Goal: Task Accomplishment & Management: Manage account settings

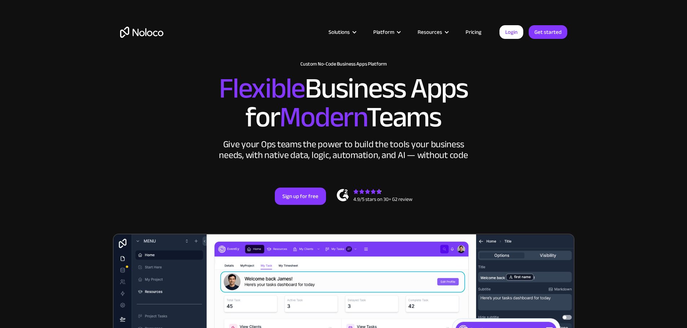
click at [508, 30] on link "Login" at bounding box center [511, 32] width 24 height 14
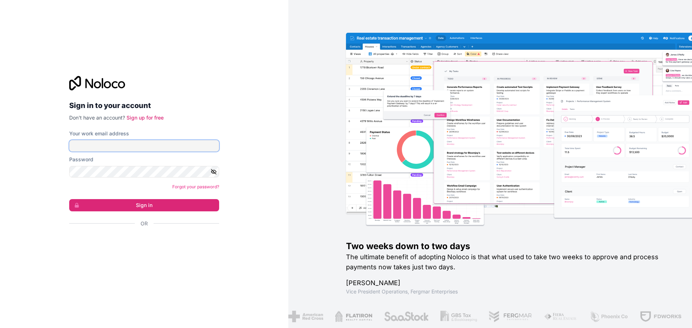
click at [151, 146] on input "Your work email address" at bounding box center [144, 146] width 150 height 12
type input "z"
click at [156, 147] on input "Your work email address" at bounding box center [144, 146] width 150 height 12
type input "michael@modernlawpractice.com"
click at [69, 199] on button "Sign in" at bounding box center [144, 205] width 150 height 12
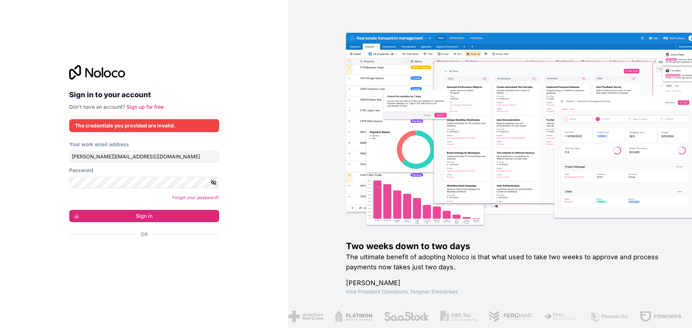
click at [214, 182] on icon "button" at bounding box center [214, 183] width 6 height 6
click at [183, 199] on link "Forgot your password?" at bounding box center [195, 197] width 47 height 5
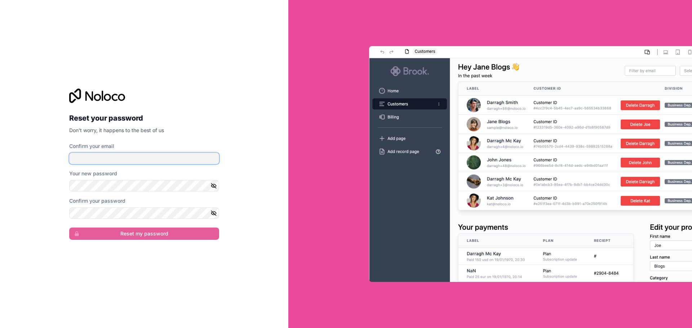
click at [128, 160] on input "Confirm your email" at bounding box center [144, 159] width 150 height 12
type input "michael@modernlawpractice.com"
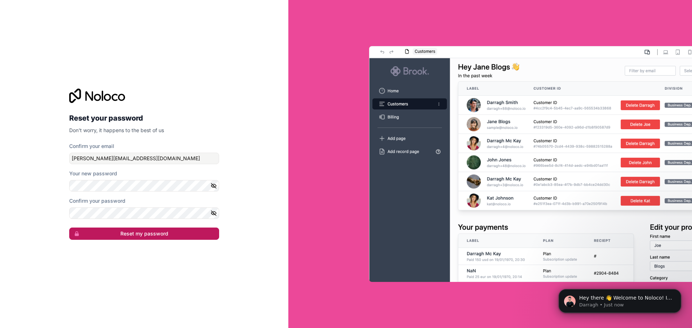
click at [147, 235] on button "Reset my password" at bounding box center [144, 234] width 150 height 12
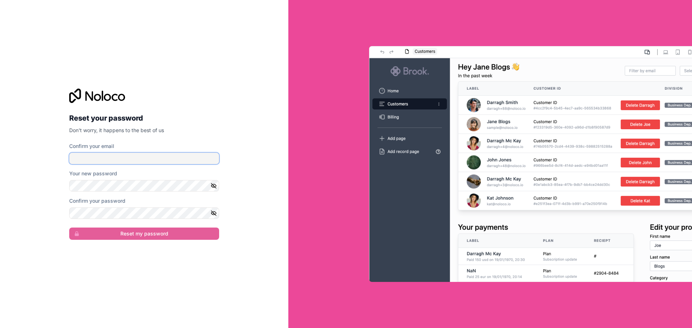
click at [124, 158] on input "Confirm your email" at bounding box center [144, 159] width 150 height 12
type input "michael@modernlawpractice.com"
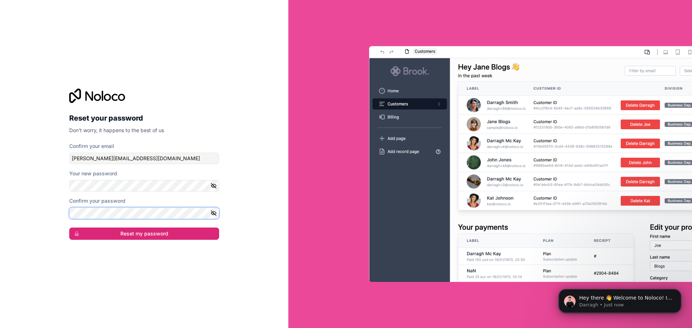
click at [69, 228] on button "Reset my password" at bounding box center [144, 234] width 150 height 12
click at [141, 231] on button "Reset my password" at bounding box center [144, 234] width 150 height 12
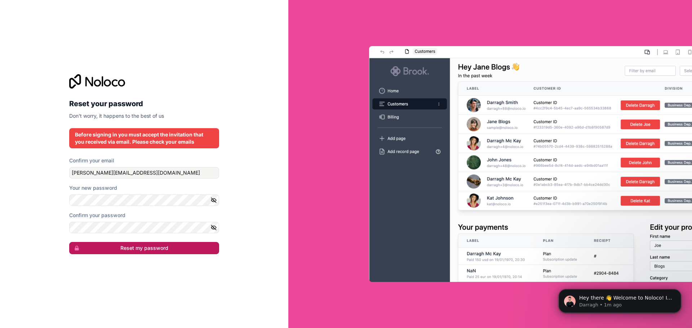
click at [155, 249] on button "Reset my password" at bounding box center [144, 248] width 150 height 12
click at [154, 250] on button "Reset my password" at bounding box center [144, 248] width 150 height 12
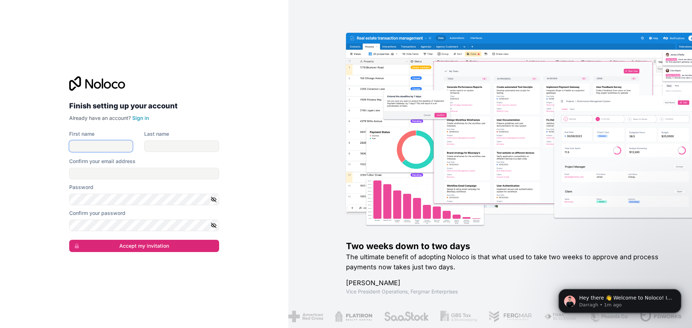
click at [108, 146] on input "First name" at bounding box center [100, 147] width 63 height 12
type input "[PERSON_NAME]"
click at [175, 148] on input "Last name" at bounding box center [181, 147] width 75 height 12
type input "[PERSON_NAME]"
click at [141, 119] on link "Sign in" at bounding box center [140, 118] width 17 height 6
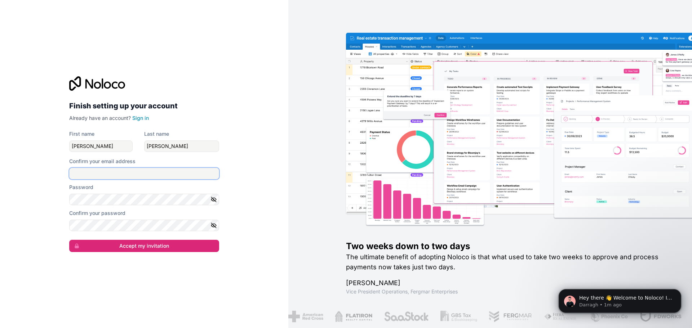
click at [115, 178] on input "Confirm your email address" at bounding box center [144, 174] width 150 height 12
type input "[PERSON_NAME][EMAIL_ADDRESS][DOMAIN_NAME]"
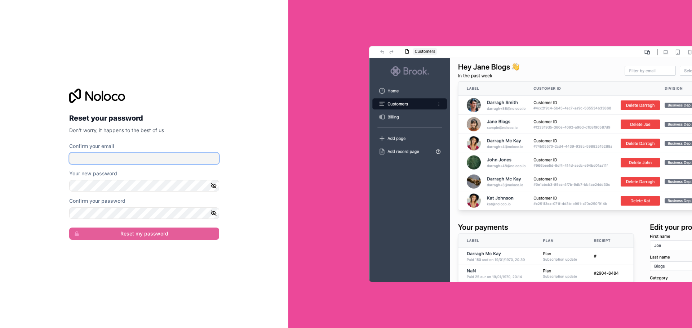
click at [139, 161] on input "Confirm your email" at bounding box center [144, 159] width 150 height 12
type input "[PERSON_NAME][EMAIL_ADDRESS][DOMAIN_NAME]"
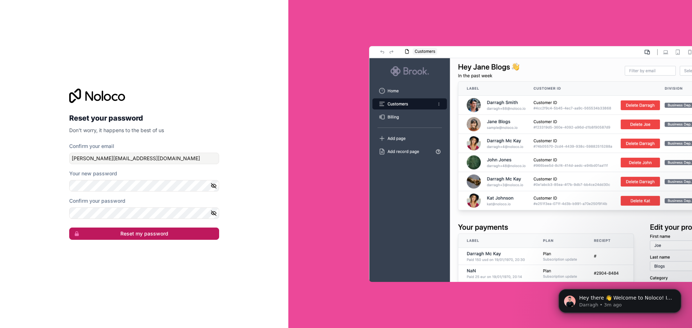
click at [130, 232] on button "Reset my password" at bounding box center [144, 234] width 150 height 12
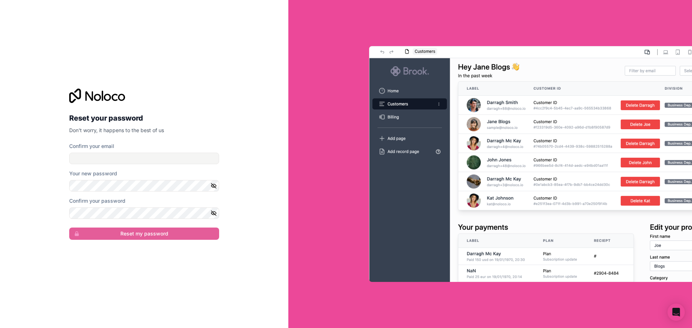
click at [142, 148] on div "Confirm your email" at bounding box center [144, 146] width 150 height 7
click at [140, 160] on input "Confirm your email" at bounding box center [144, 159] width 150 height 12
type input "[PERSON_NAME][EMAIL_ADDRESS][DOMAIN_NAME]"
click at [128, 192] on form "Confirm your email michael@modernlawpractice.com Your new password Confirm your…" at bounding box center [144, 191] width 150 height 97
click at [216, 184] on icon "button" at bounding box center [214, 186] width 6 height 6
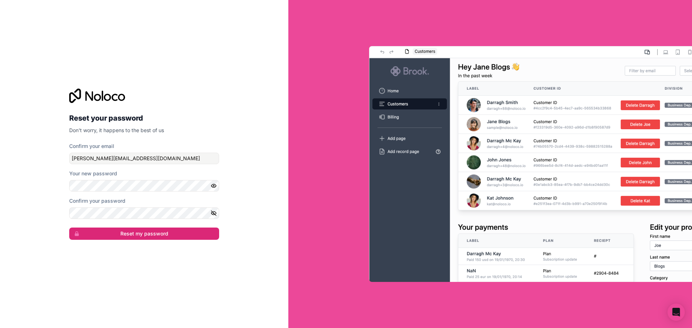
click at [213, 212] on icon "button" at bounding box center [213, 213] width 5 height 5
click at [206, 231] on button "Reset my password" at bounding box center [144, 234] width 150 height 12
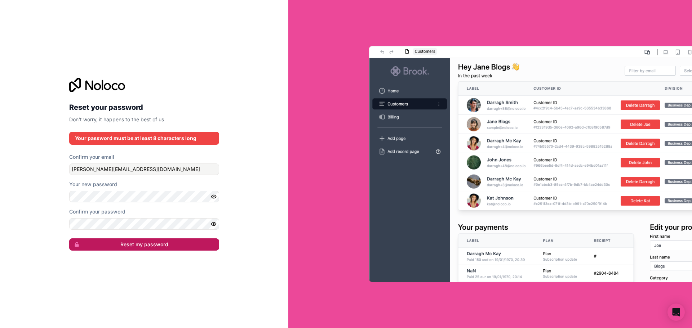
click at [119, 242] on button "Reset my password" at bounding box center [144, 245] width 150 height 12
click at [123, 244] on button "Reset my password" at bounding box center [144, 245] width 150 height 12
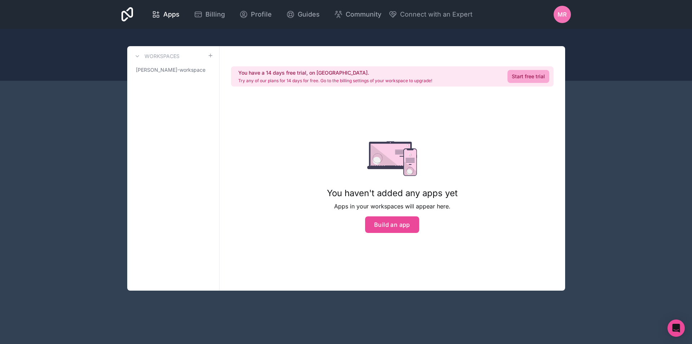
click at [124, 17] on icon at bounding box center [127, 14] width 12 height 14
click at [185, 67] on span "[PERSON_NAME]-workspace" at bounding box center [169, 69] width 66 height 7
click at [205, 70] on icon at bounding box center [208, 70] width 6 height 6
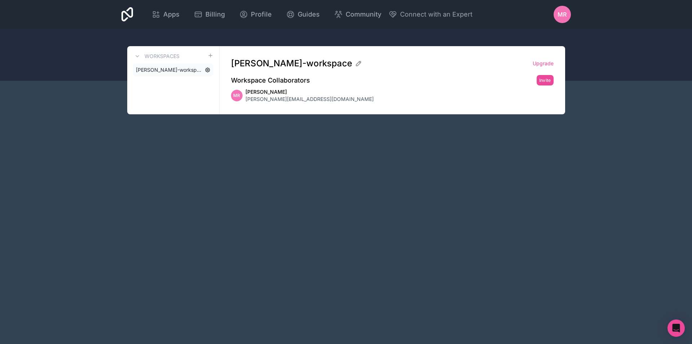
click at [208, 69] on icon at bounding box center [208, 70] width 6 height 6
click at [356, 65] on icon at bounding box center [358, 63] width 5 height 5
click at [288, 99] on span "[PERSON_NAME][EMAIL_ADDRESS][DOMAIN_NAME]" at bounding box center [309, 99] width 128 height 7
click at [263, 94] on span "Michael Romero" at bounding box center [309, 91] width 128 height 7
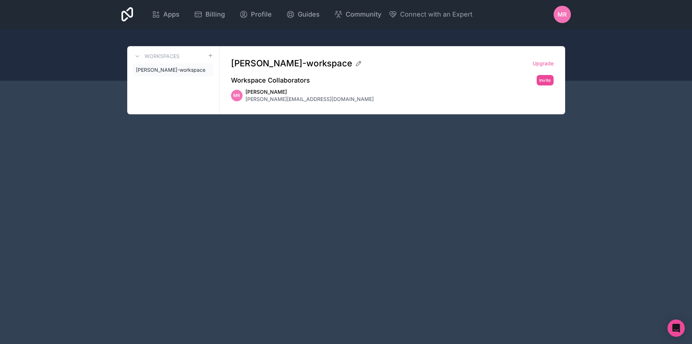
click at [257, 80] on h2 "Workspace Collaborators" at bounding box center [270, 80] width 79 height 10
click at [192, 77] on div "Workspaces michael-romero-workspace" at bounding box center [173, 80] width 92 height 68
click at [190, 71] on span "michael-romero-workspace" at bounding box center [169, 69] width 66 height 7
click at [280, 101] on span "[PERSON_NAME][EMAIL_ADDRESS][DOMAIN_NAME]" at bounding box center [309, 99] width 128 height 7
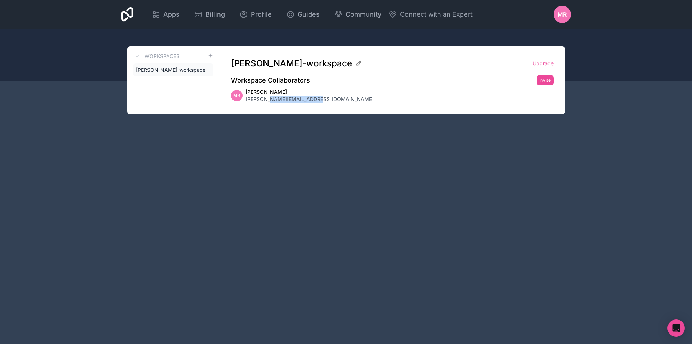
click at [280, 101] on span "[PERSON_NAME][EMAIL_ADDRESS][DOMAIN_NAME]" at bounding box center [309, 99] width 128 height 7
click at [142, 57] on link "Workspaces" at bounding box center [156, 56] width 46 height 9
click at [139, 56] on icon at bounding box center [137, 56] width 6 height 6
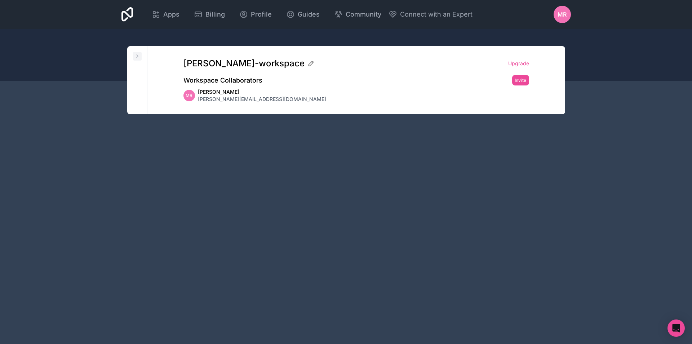
click at [140, 56] on button at bounding box center [137, 56] width 9 height 9
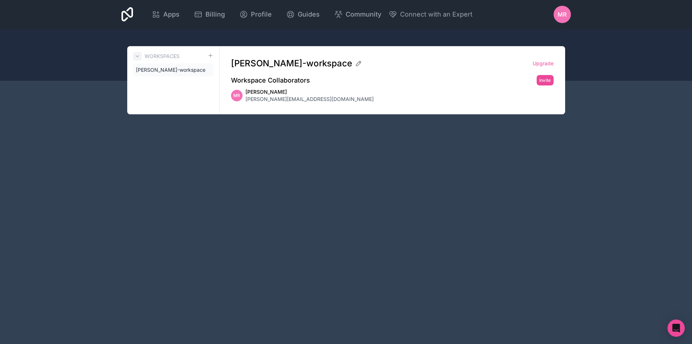
click at [140, 58] on icon at bounding box center [137, 56] width 6 height 6
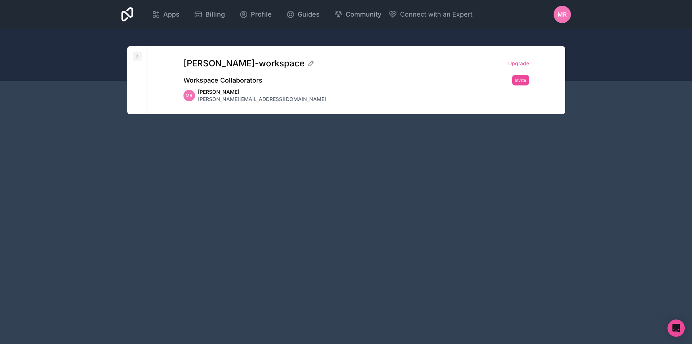
click at [139, 57] on icon at bounding box center [137, 56] width 6 height 6
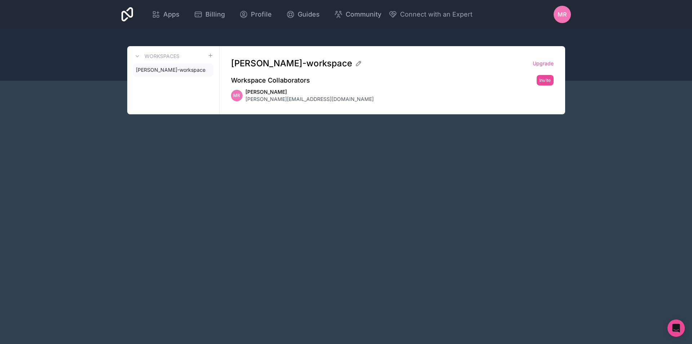
click at [127, 15] on icon at bounding box center [127, 14] width 12 height 14
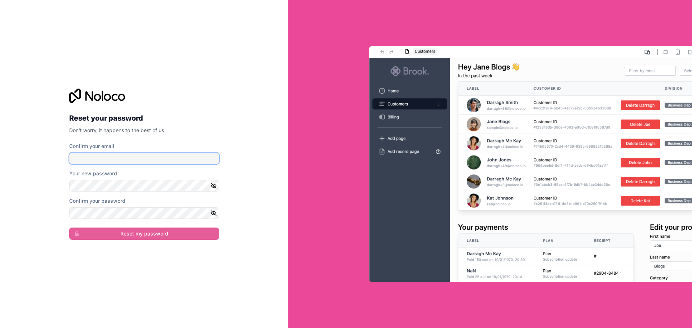
click at [127, 159] on input "Confirm your email" at bounding box center [144, 159] width 150 height 12
type input "[PERSON_NAME][EMAIL_ADDRESS][DOMAIN_NAME]"
click at [211, 187] on icon "button" at bounding box center [214, 186] width 6 height 6
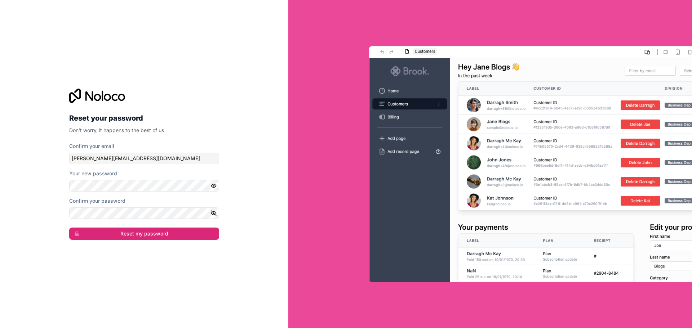
click at [211, 213] on icon "button" at bounding box center [213, 213] width 5 height 3
click at [165, 231] on button "Reset my password" at bounding box center [144, 234] width 150 height 12
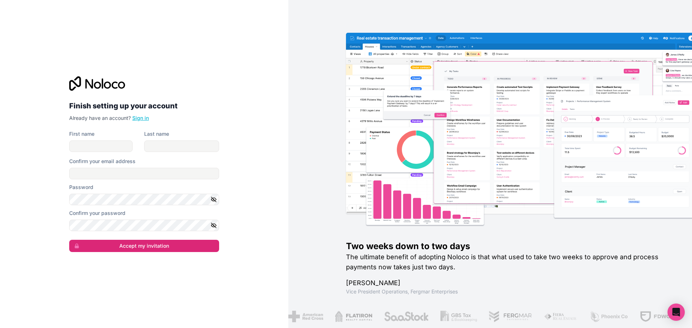
click at [142, 119] on link "Sign in" at bounding box center [140, 118] width 17 height 6
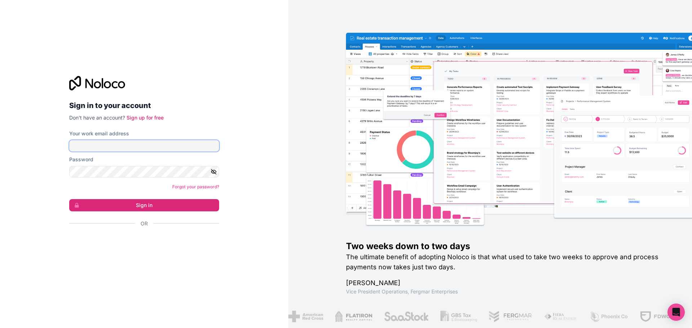
click at [121, 145] on input "Your work email address" at bounding box center [144, 146] width 150 height 12
type input "[PERSON_NAME][EMAIL_ADDRESS][DOMAIN_NAME]"
click at [167, 207] on button "Sign in" at bounding box center [144, 205] width 150 height 12
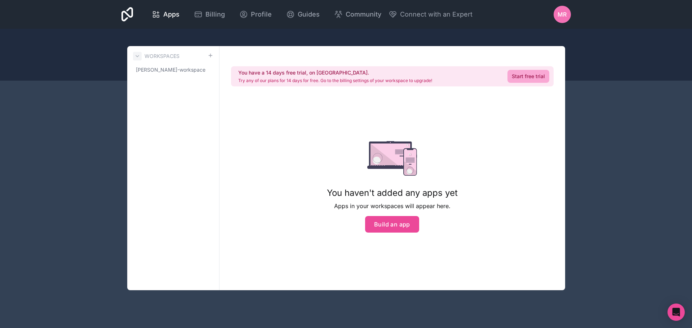
click at [137, 56] on icon at bounding box center [137, 56] width 6 height 6
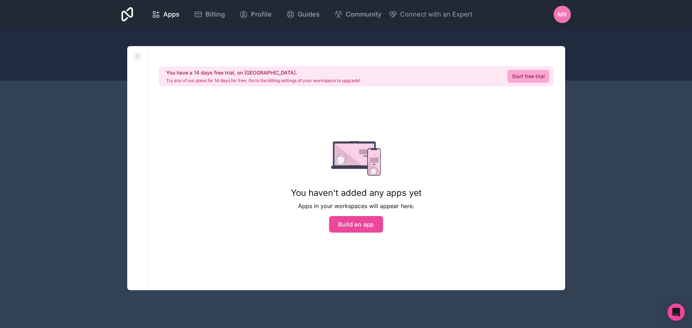
click at [137, 56] on icon at bounding box center [137, 56] width 1 height 3
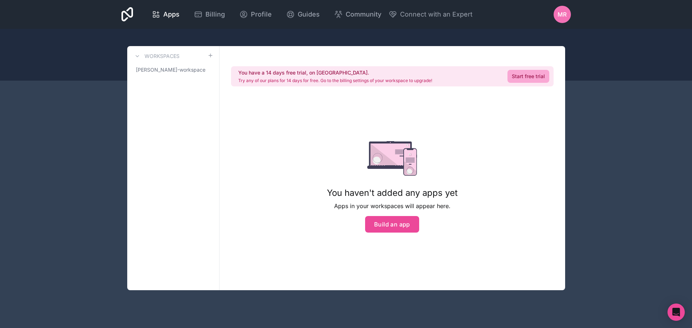
click at [155, 59] on h3 "Workspaces" at bounding box center [162, 56] width 35 height 7
click at [164, 56] on h3 "Workspaces" at bounding box center [162, 56] width 35 height 7
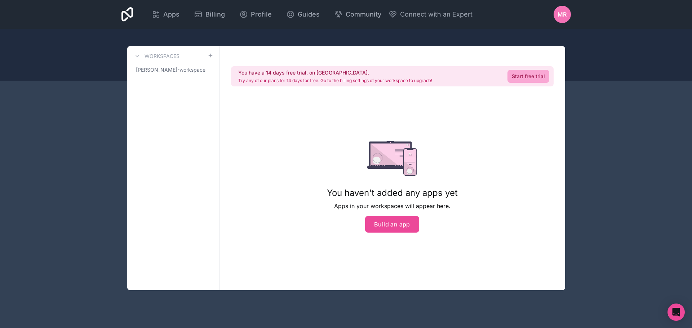
click at [562, 12] on span "MR" at bounding box center [562, 14] width 9 height 9
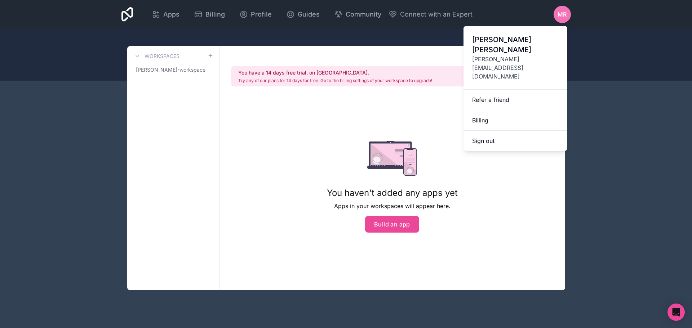
click at [483, 41] on span "[PERSON_NAME]" at bounding box center [515, 45] width 87 height 20
click at [483, 41] on div at bounding box center [346, 55] width 692 height 52
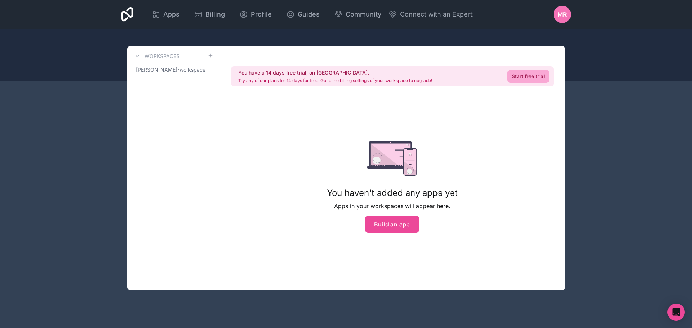
click at [483, 41] on div at bounding box center [346, 55] width 692 height 52
click at [568, 14] on div "MR" at bounding box center [562, 14] width 17 height 17
click at [566, 13] on span "MR" at bounding box center [562, 14] width 9 height 9
